Goal: Task Accomplishment & Management: Use online tool/utility

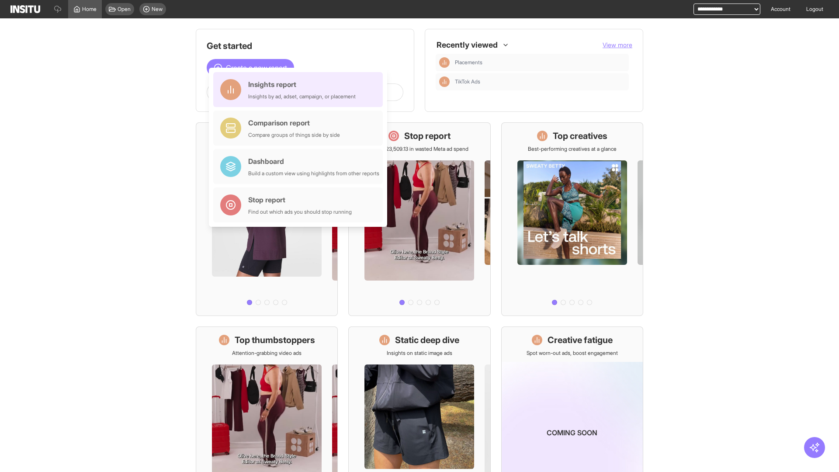
click at [300, 90] on div "Insights report Insights by ad, adset, campaign, or placement" at bounding box center [301, 89] width 107 height 21
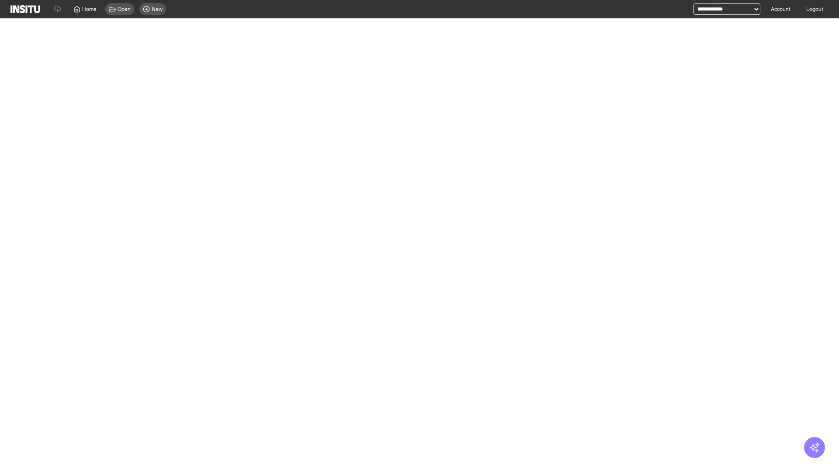
select select "**"
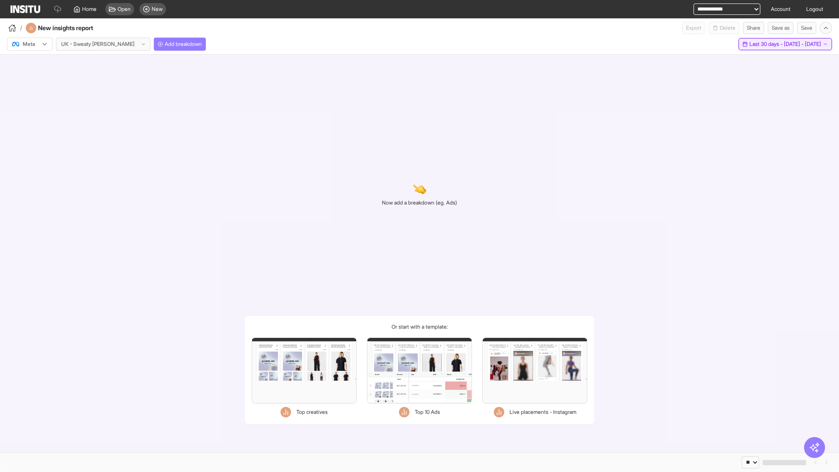
click at [766, 44] on span "Last 30 days - [DATE] - [DATE]" at bounding box center [785, 44] width 72 height 7
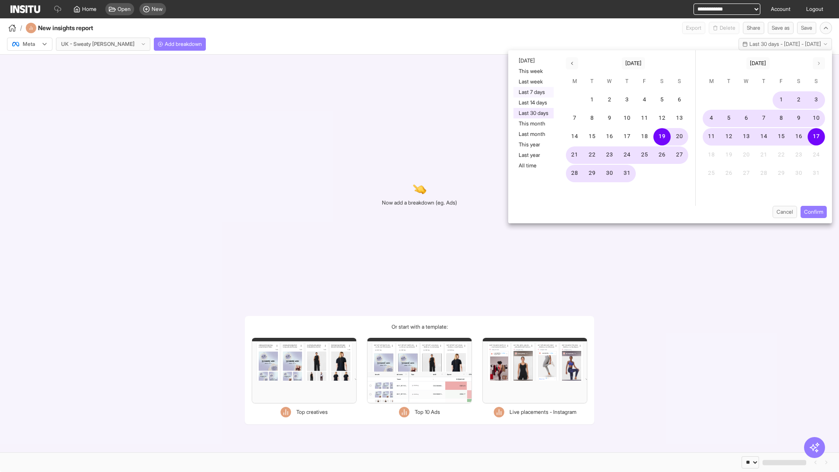
click at [532, 92] on button "Last 7 days" at bounding box center [533, 92] width 40 height 10
